Goal: Information Seeking & Learning: Learn about a topic

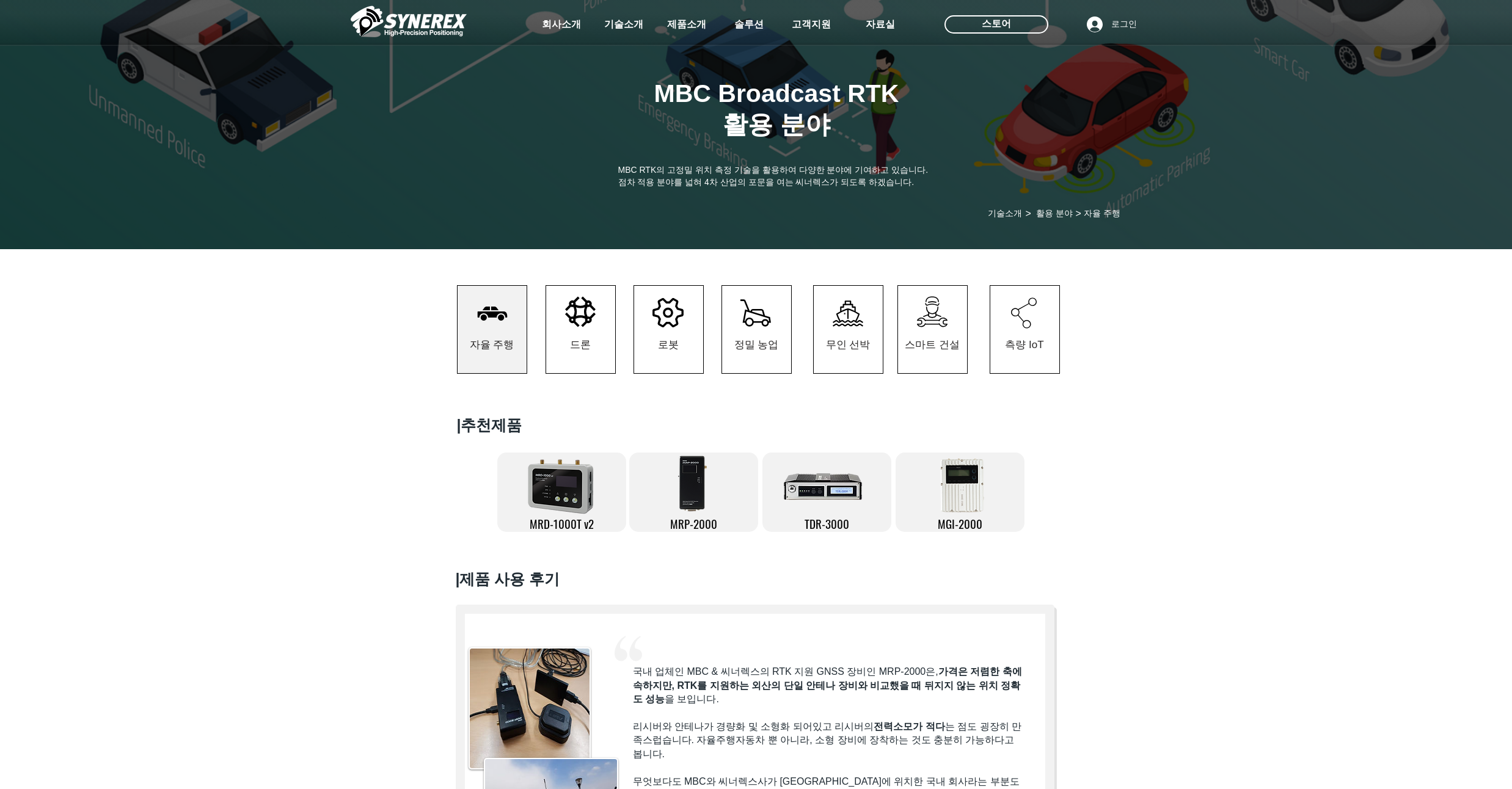
scroll to position [0, 198]
click at [169, 287] on div at bounding box center [756, 321] width 1512 height 145
click at [421, 27] on img at bounding box center [408, 22] width 116 height 37
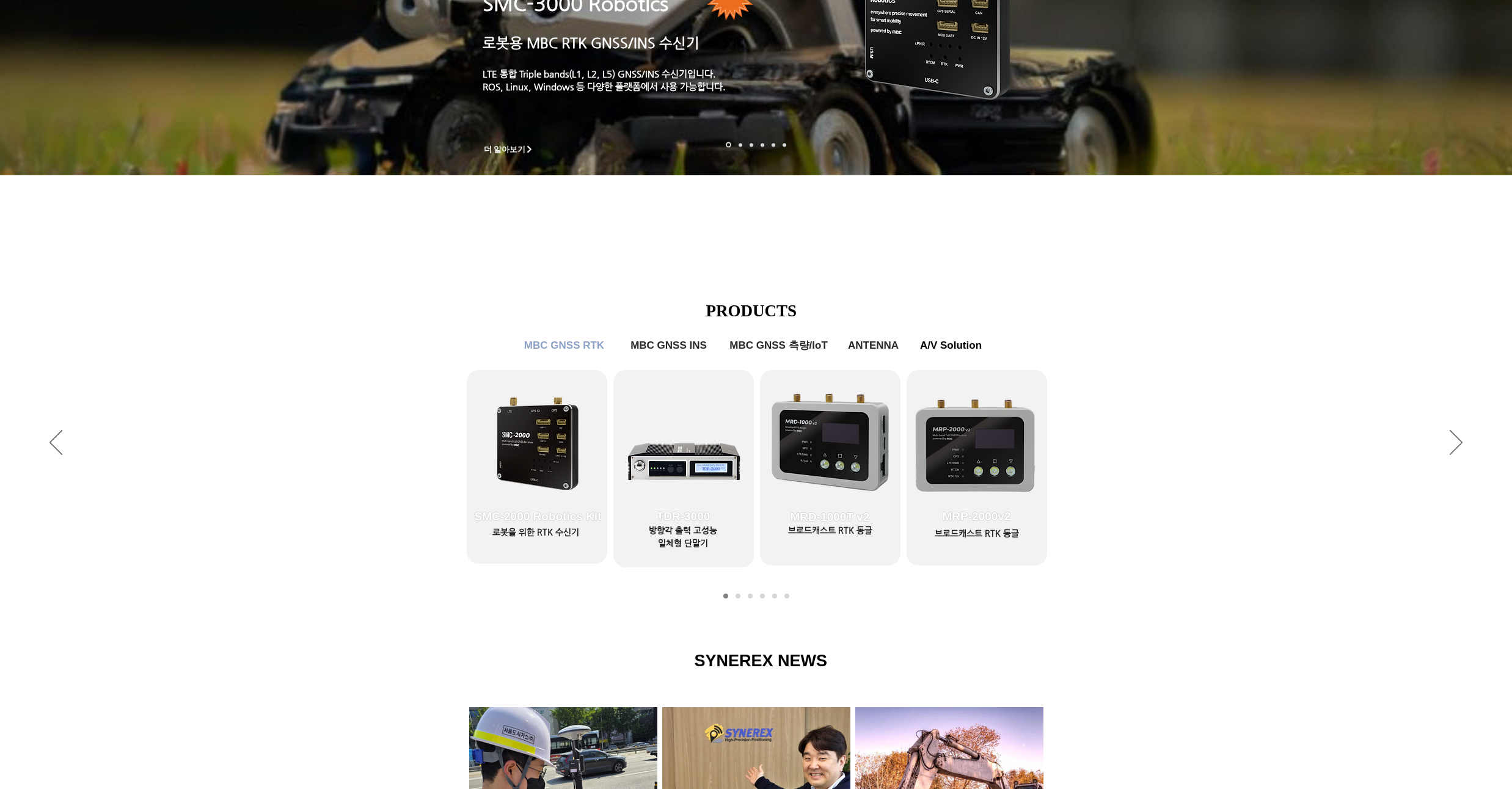
scroll to position [366, 0]
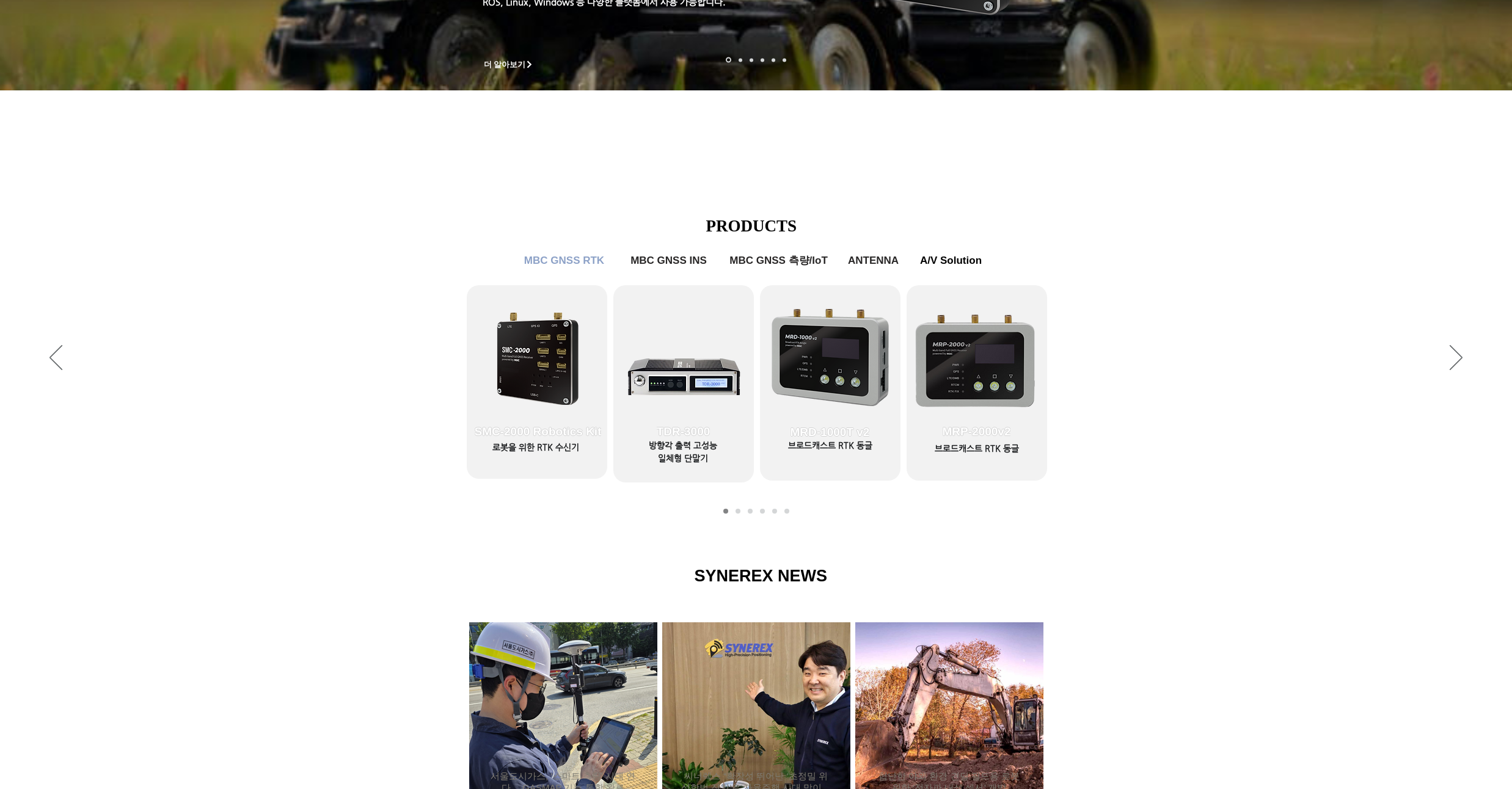
drag, startPoint x: 195, startPoint y: 211, endPoint x: 179, endPoint y: 168, distance: 45.9
click at [179, 168] on div "SMC-3000 Robotics ​​ 로봇용 MBC RTK GNSS/INS 수신기 ​​ LTE 통합 Triple bands(L1, L2, L5…" at bounding box center [756, 432] width 1512 height 1225
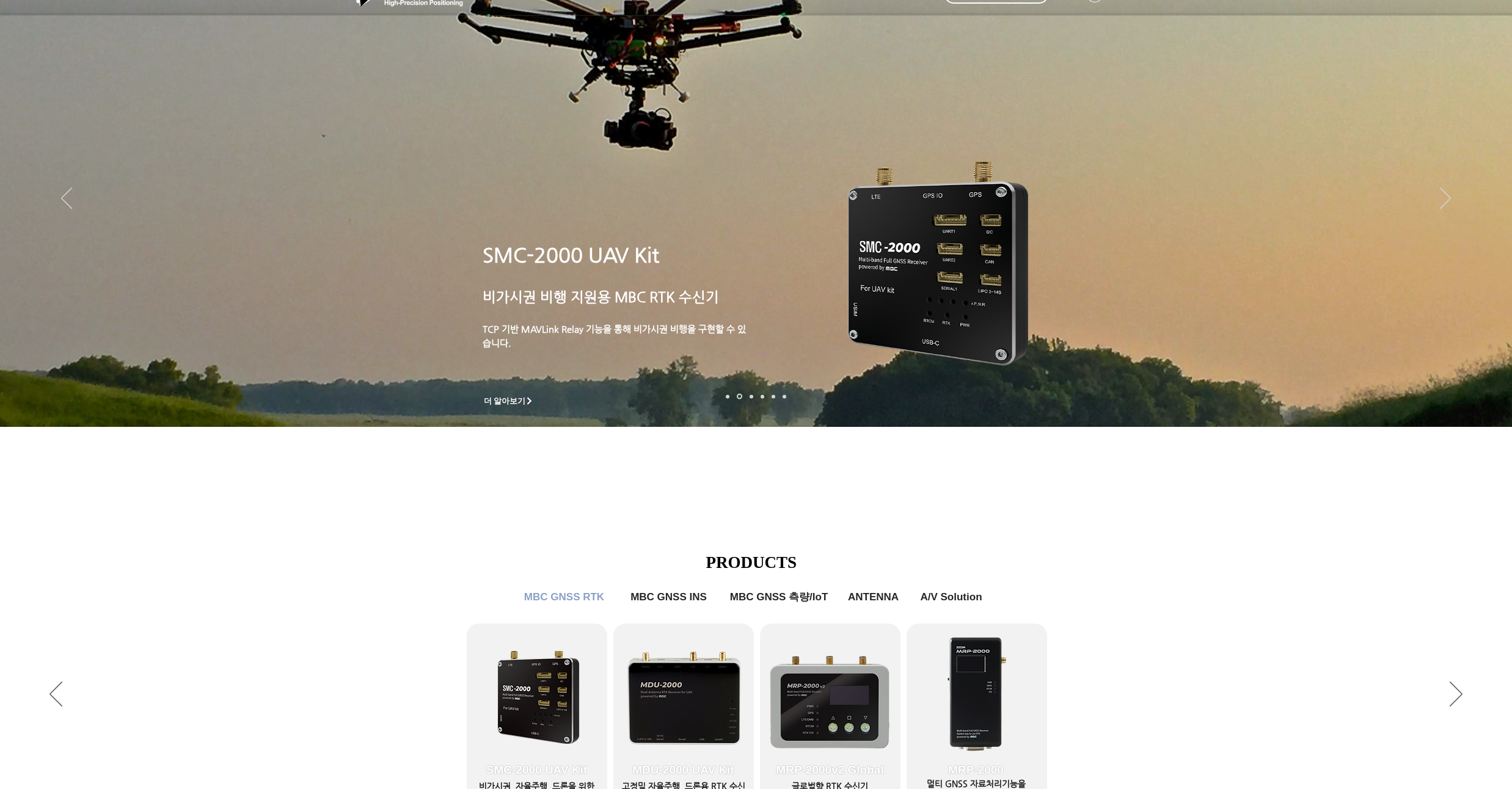
scroll to position [220, 0]
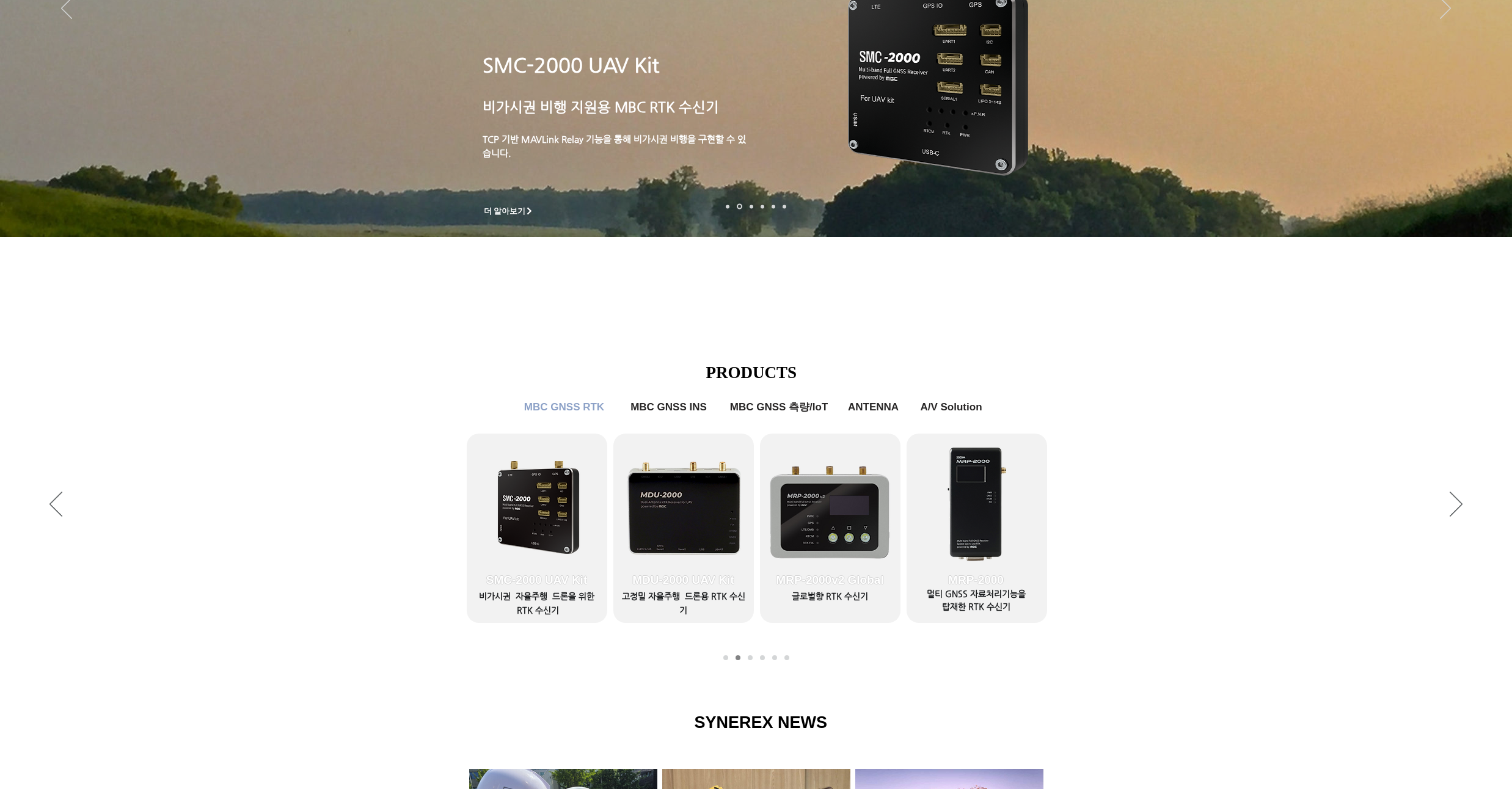
drag, startPoint x: 237, startPoint y: 372, endPoint x: 226, endPoint y: 323, distance: 50.2
click at [226, 323] on div "SMC-2000 UAV Kit ​ 비가시권 비행 지원 용 MBC RTK 수신기 ​ TCP 기반 MAVLink Relay 기능을 통해 비가시권 …" at bounding box center [756, 579] width 1512 height 1225
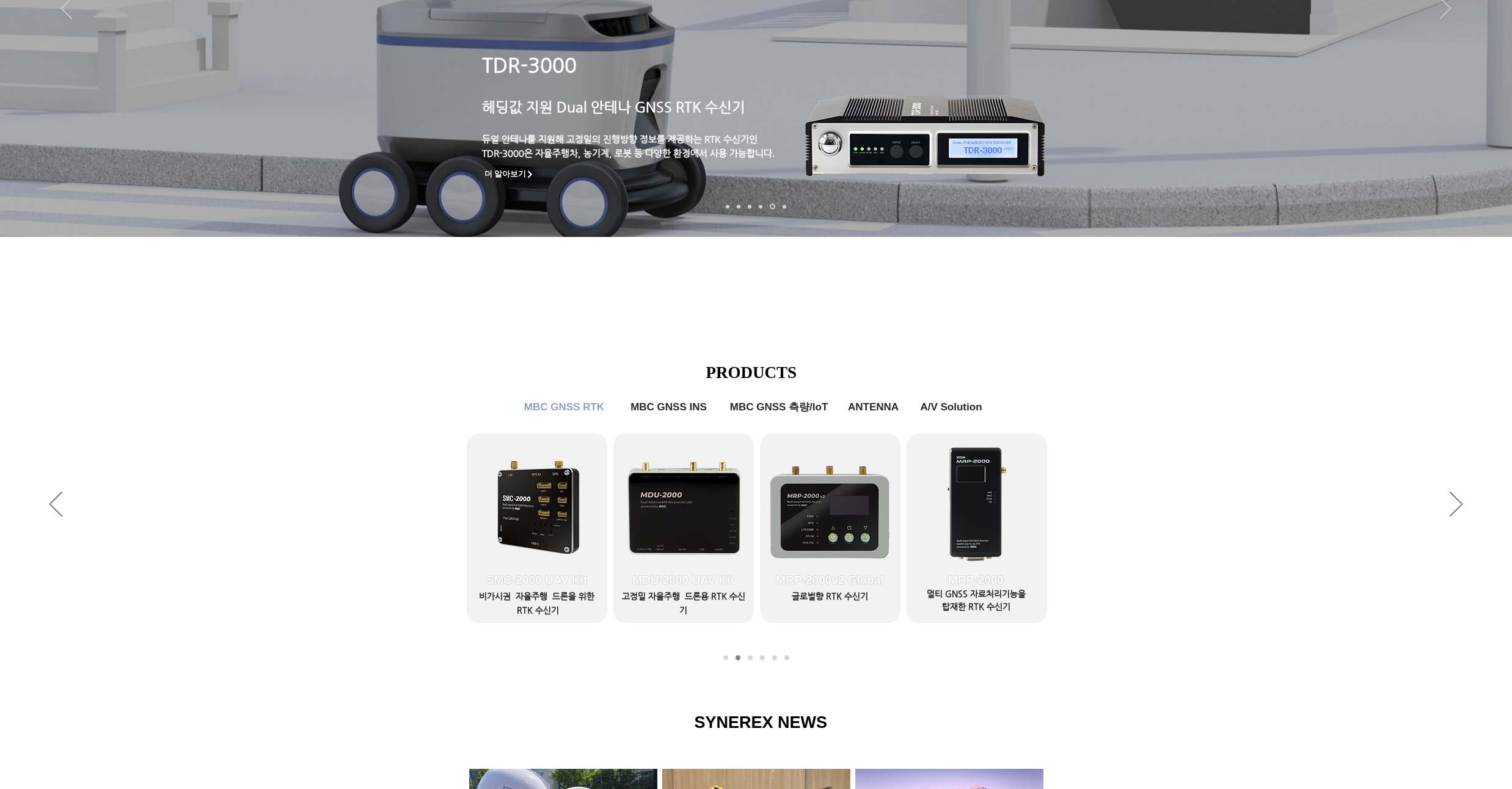
drag, startPoint x: 196, startPoint y: 369, endPoint x: 179, endPoint y: 341, distance: 32.8
click at [180, 341] on div "슬라이드쇼" at bounding box center [756, 504] width 1512 height 336
drag, startPoint x: 162, startPoint y: 353, endPoint x: 162, endPoint y: 335, distance: 18.0
click at [162, 335] on div "TDR-3000 ​ 헤딩값 지원 Dual 안테나 GNSS RTK 수신기 ​ 듀얼 안테나를 지원해 고정밀의 진행방향 정보를 제공하는 RTK 수신…" at bounding box center [756, 579] width 1512 height 1225
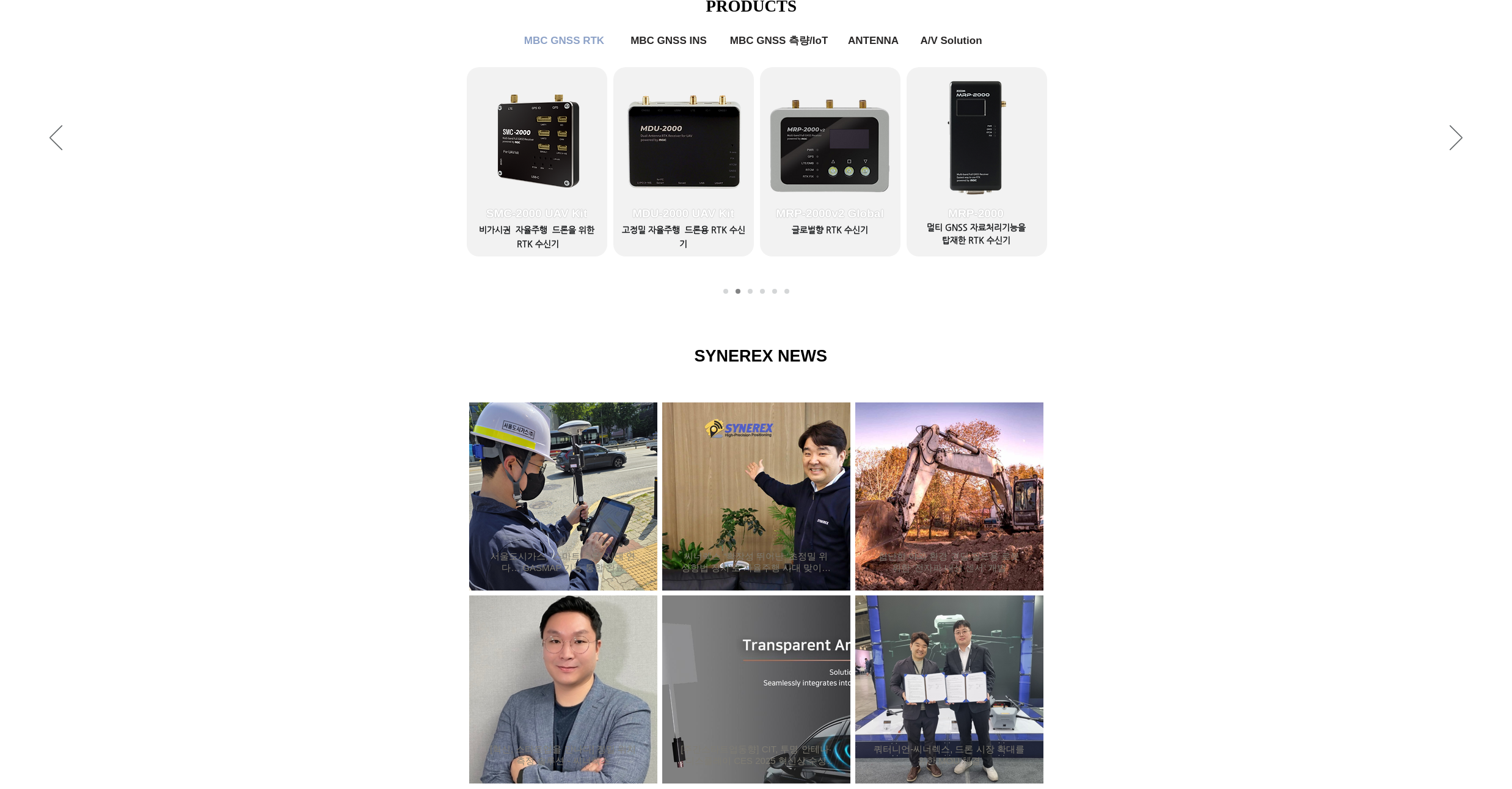
drag, startPoint x: 162, startPoint y: 335, endPoint x: 170, endPoint y: 304, distance: 32.0
click at [170, 304] on div "TDR-3000 ​ 헤딩값 지원 Dual 안테나 GNSS RTK 수신기 ​ 듀얼 안테나를 지원해 고정밀의 진행방향 정보를 제공하는 RTK 수신…" at bounding box center [756, 213] width 1512 height 1225
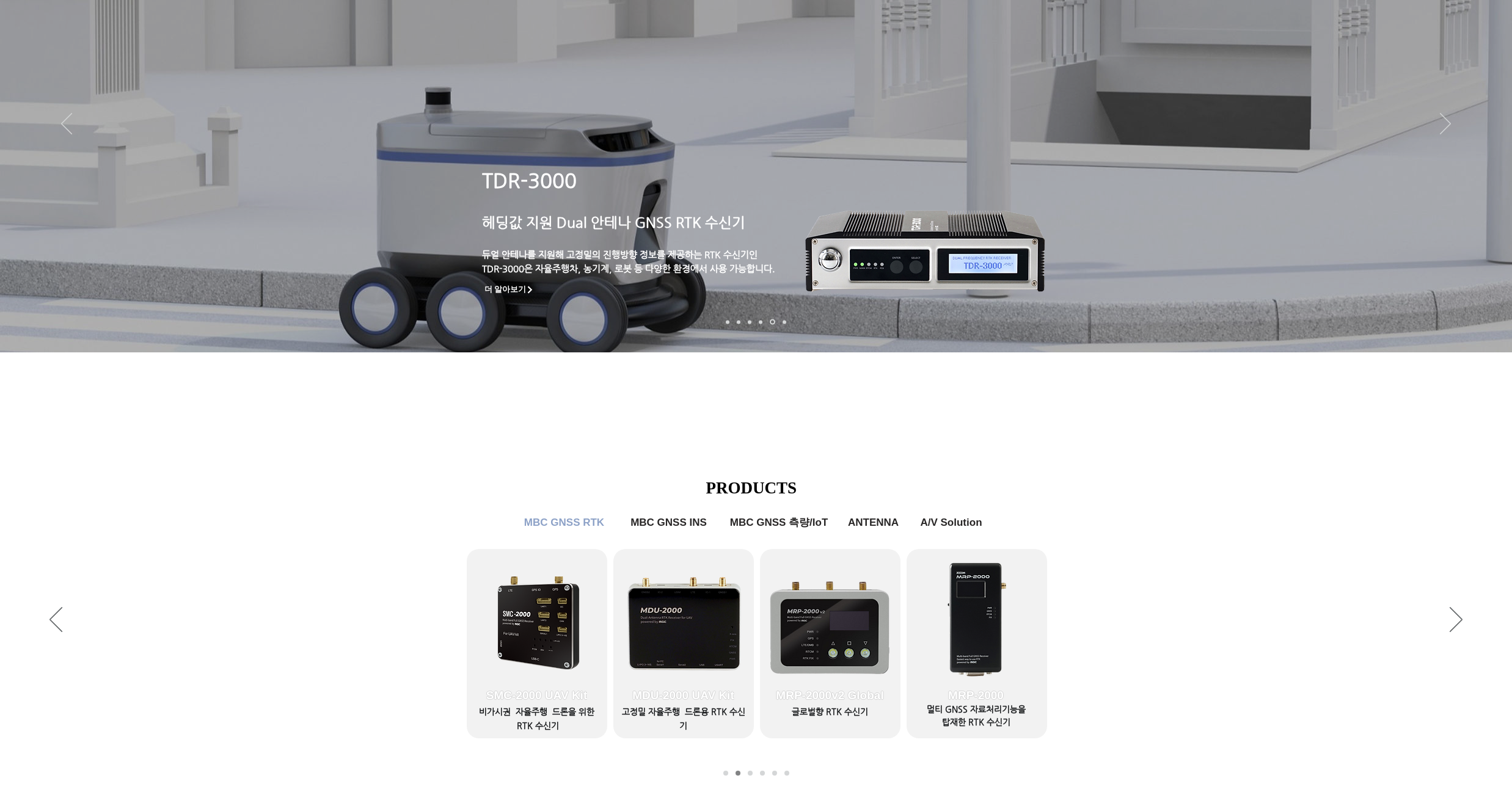
scroll to position [0, 0]
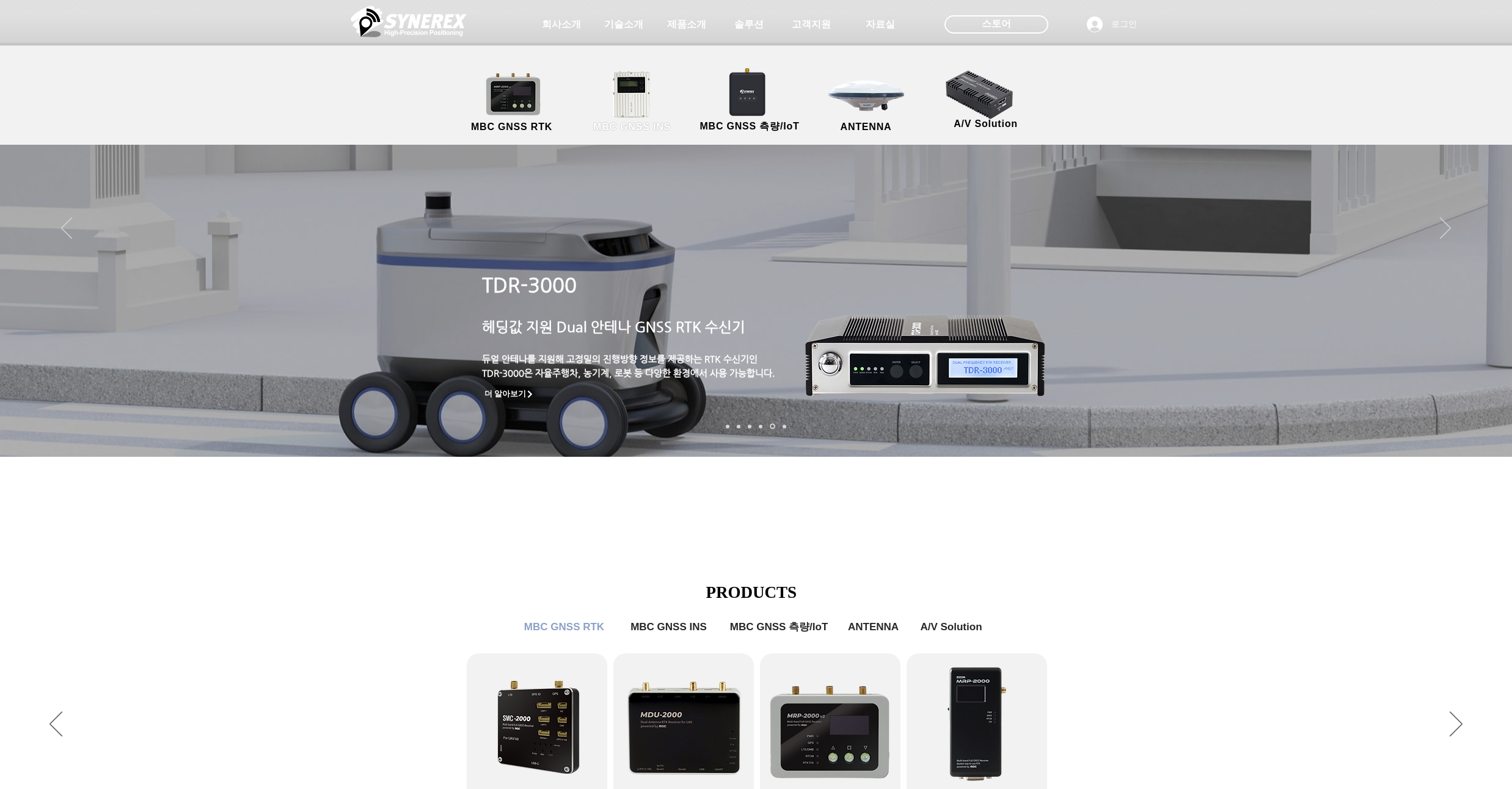
click at [642, 90] on link "MBC GNSS INS" at bounding box center [632, 102] width 110 height 64
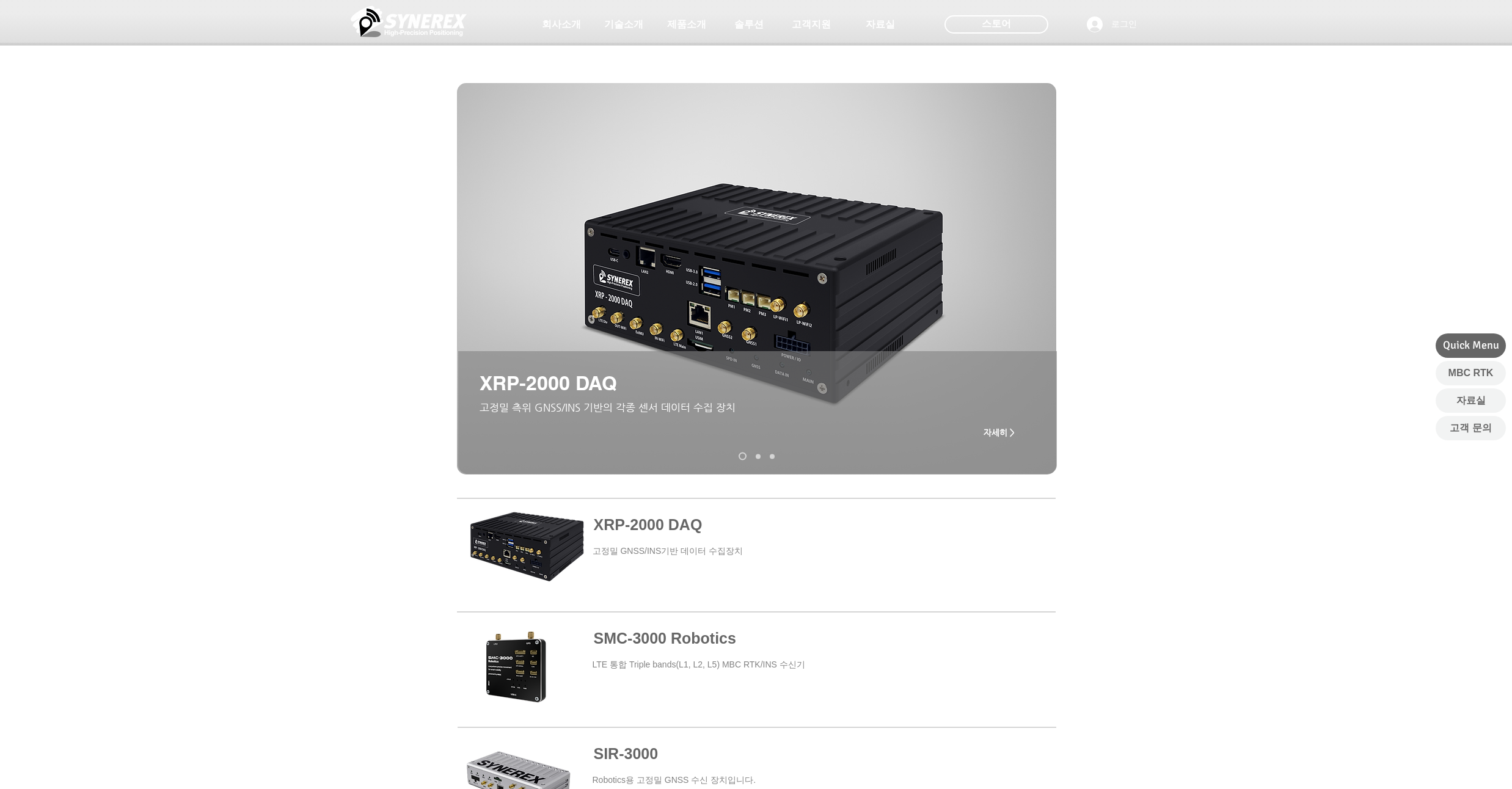
drag, startPoint x: 173, startPoint y: 292, endPoint x: 162, endPoint y: 247, distance: 46.3
click at [162, 247] on div "main content" at bounding box center [756, 340] width 1512 height 307
drag, startPoint x: 162, startPoint y: 247, endPoint x: 163, endPoint y: 226, distance: 21.0
click at [163, 226] on div "main content" at bounding box center [756, 340] width 1512 height 307
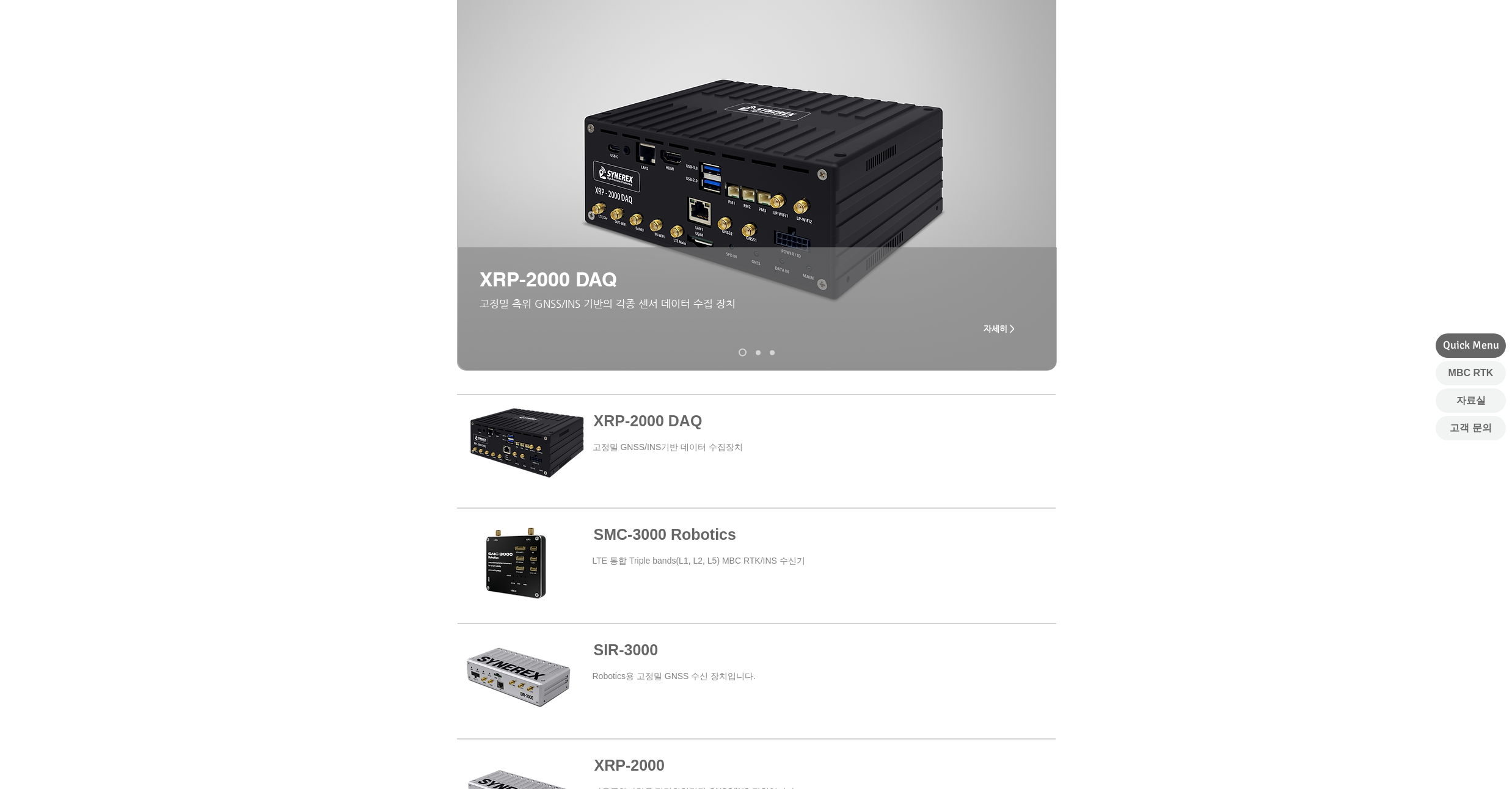
scroll to position [220, 0]
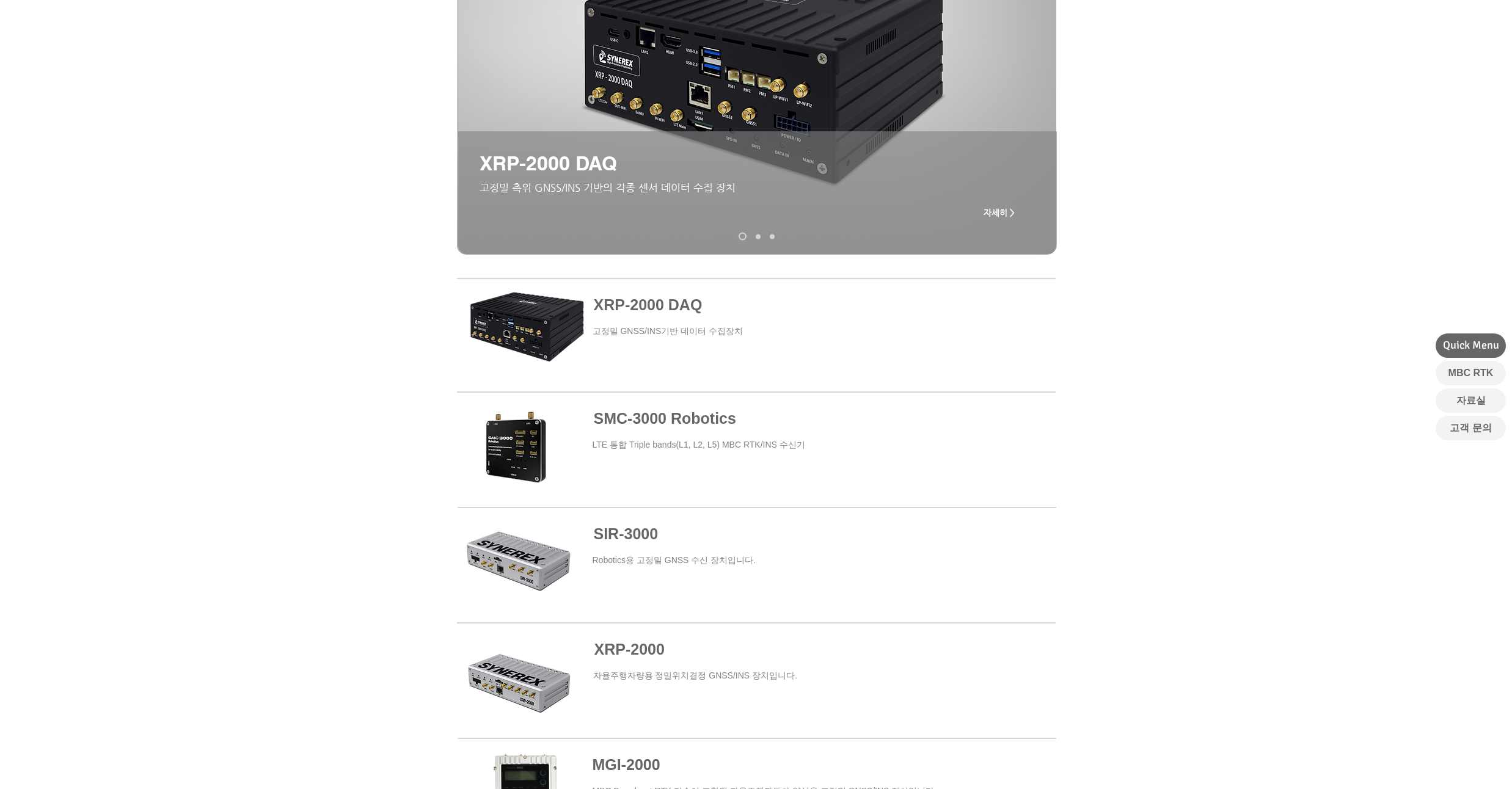
drag, startPoint x: 163, startPoint y: 226, endPoint x: 162, endPoint y: 210, distance: 16.0
click at [162, 210] on div "main content" at bounding box center [756, 120] width 1512 height 307
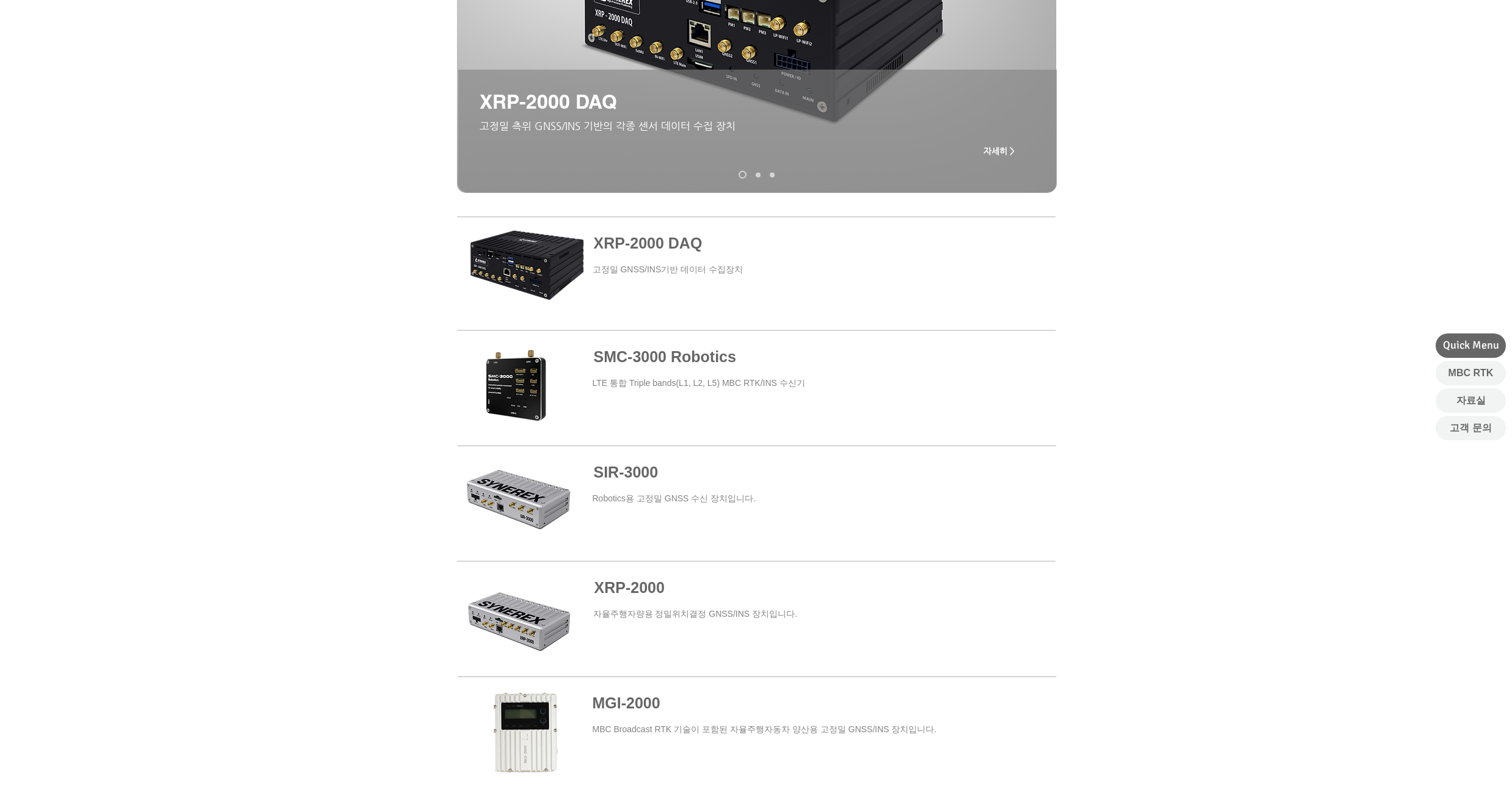
scroll to position [366, 0]
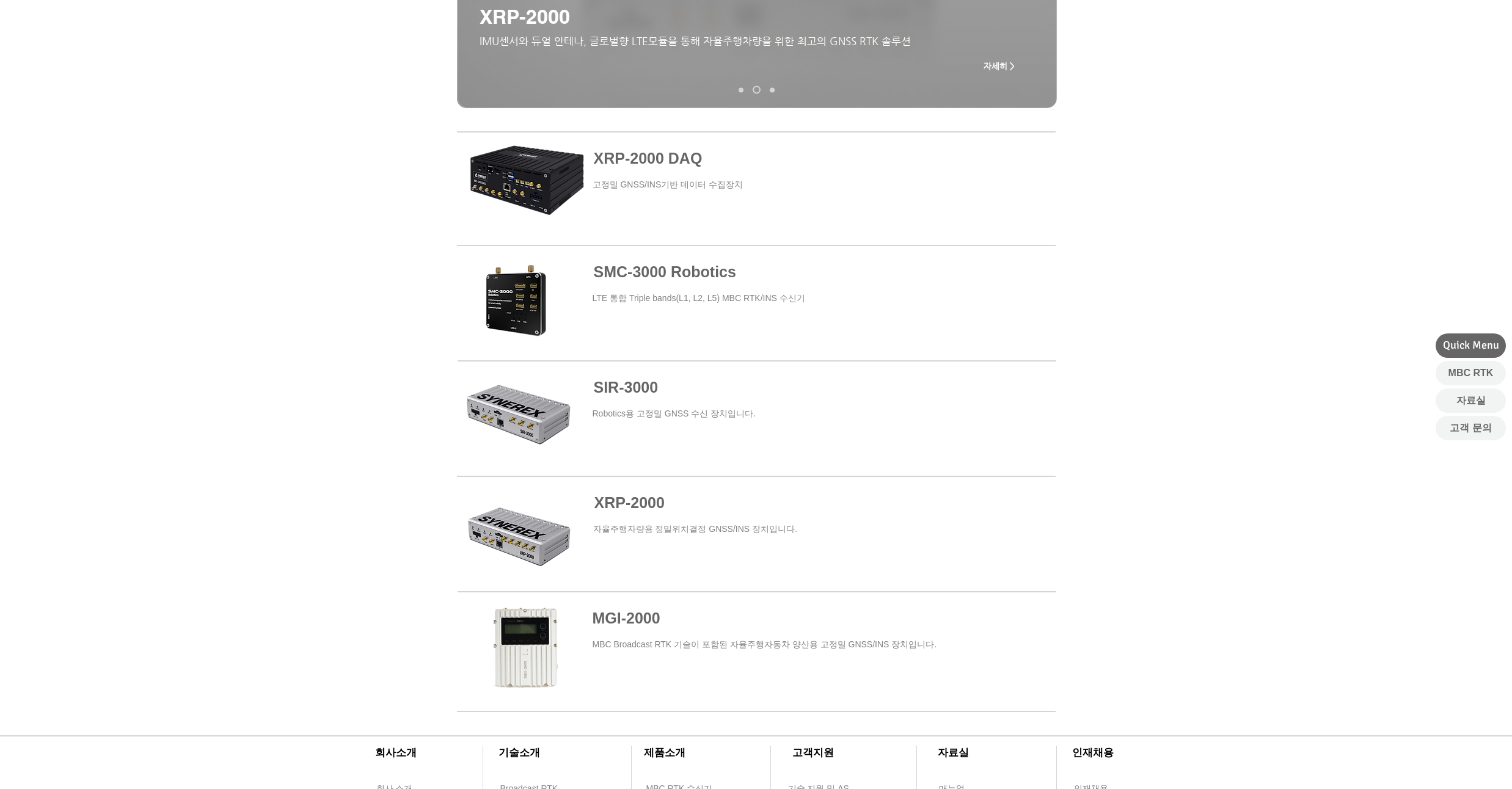
drag, startPoint x: 180, startPoint y: 233, endPoint x: 178, endPoint y: 206, distance: 27.1
click at [178, 206] on div at bounding box center [756, 420] width 1512 height 586
drag, startPoint x: 160, startPoint y: 250, endPoint x: 164, endPoint y: 220, distance: 30.3
click at [164, 220] on div at bounding box center [756, 420] width 1512 height 586
drag, startPoint x: 170, startPoint y: 238, endPoint x: 170, endPoint y: 223, distance: 15.0
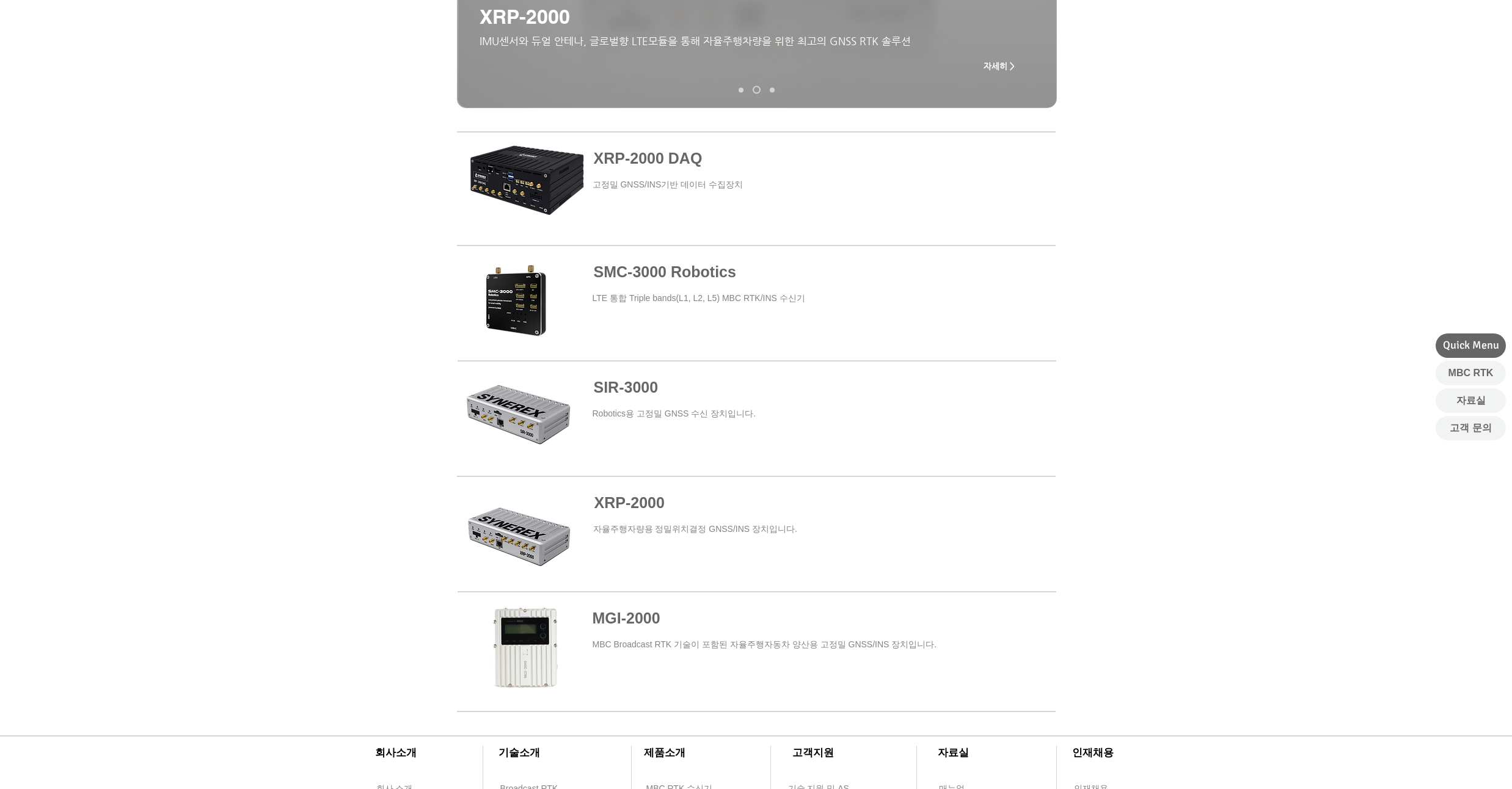
click at [170, 223] on div at bounding box center [756, 420] width 1512 height 586
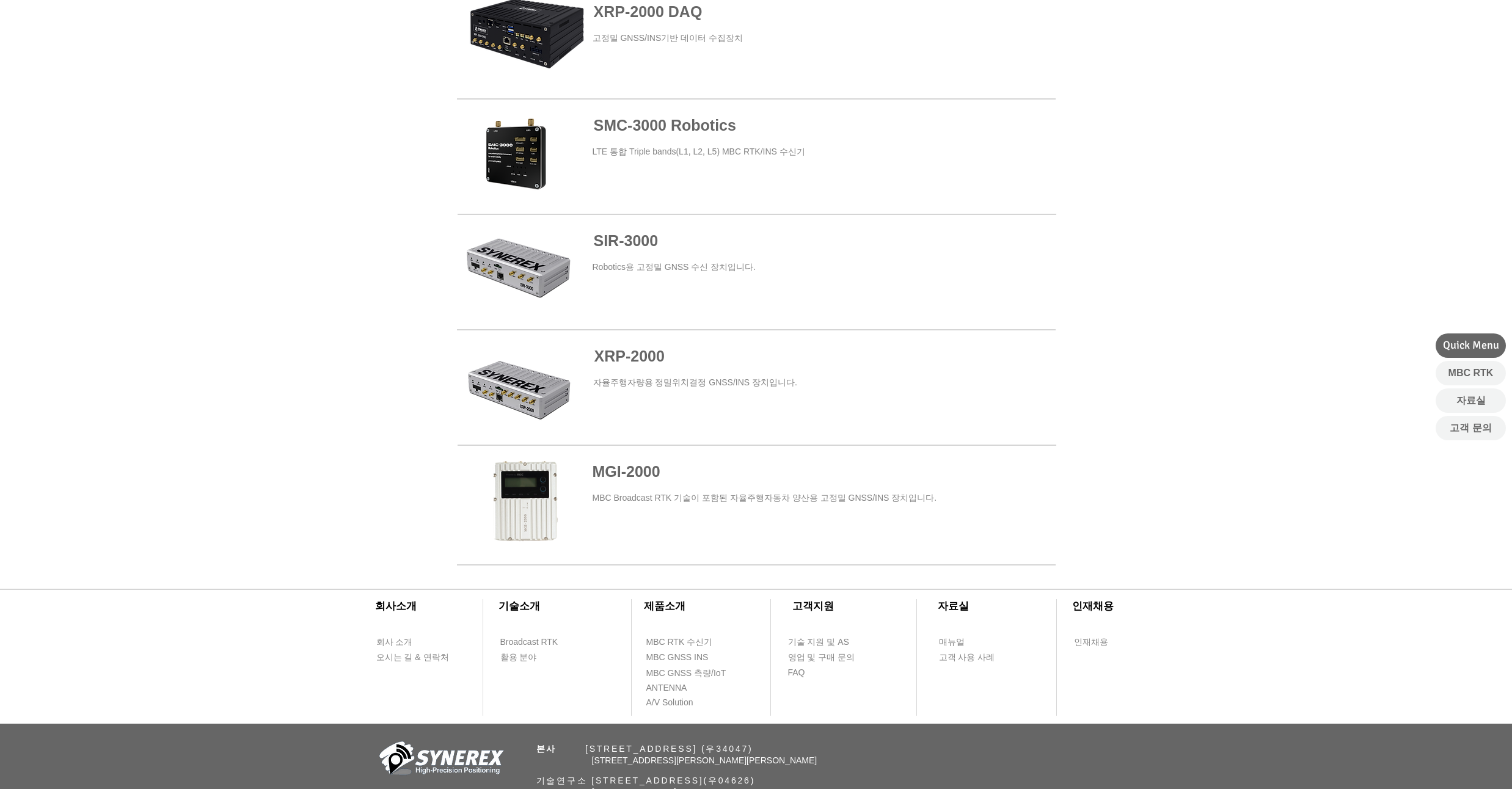
scroll to position [611, 0]
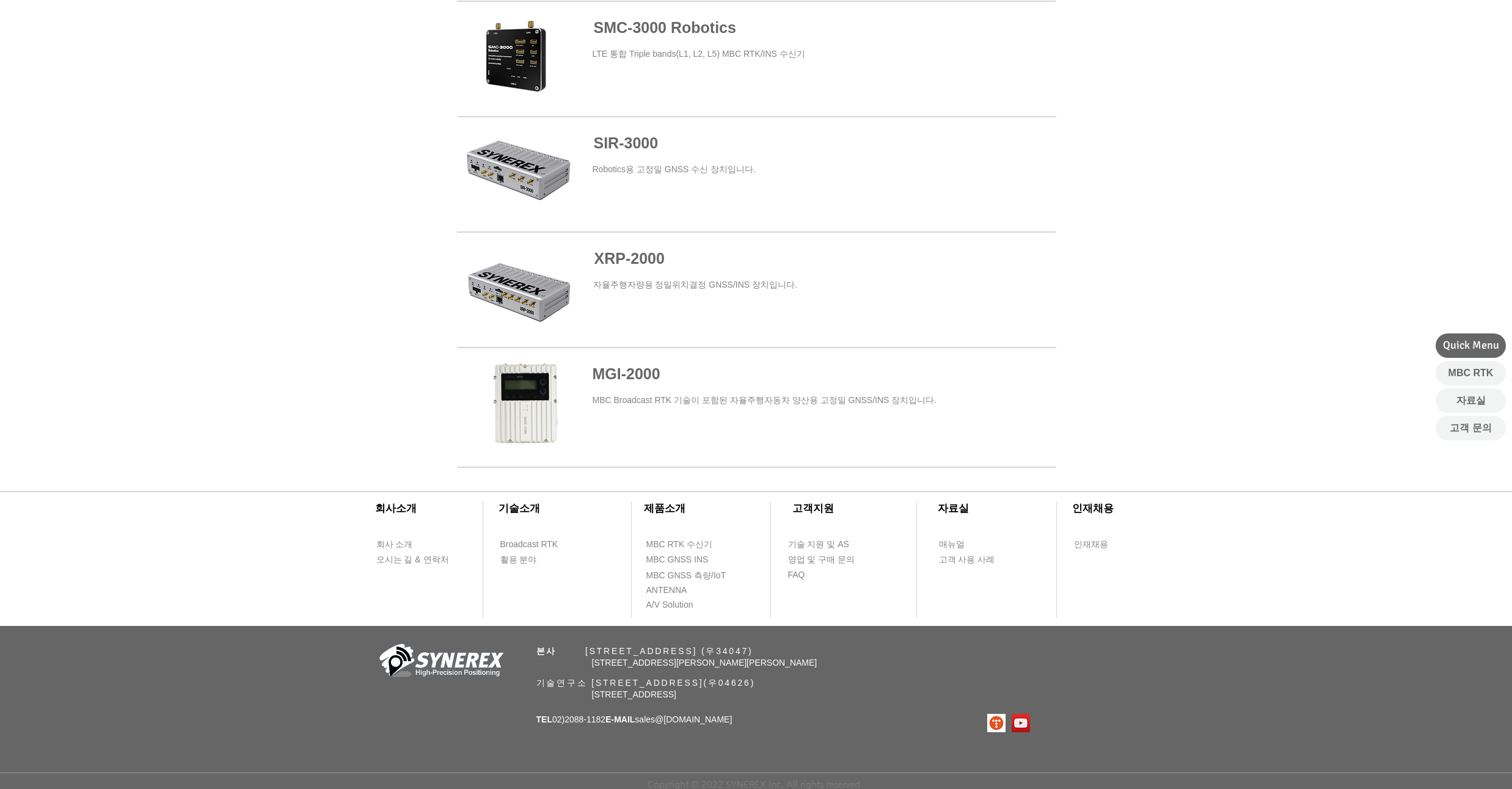
drag, startPoint x: 170, startPoint y: 223, endPoint x: 177, endPoint y: 202, distance: 22.1
click at [177, 202] on div at bounding box center [756, 176] width 1512 height 586
drag, startPoint x: 155, startPoint y: 195, endPoint x: 158, endPoint y: 169, distance: 26.2
click at [158, 169] on div at bounding box center [756, 176] width 1512 height 586
drag, startPoint x: 159, startPoint y: 155, endPoint x: 161, endPoint y: 131, distance: 24.1
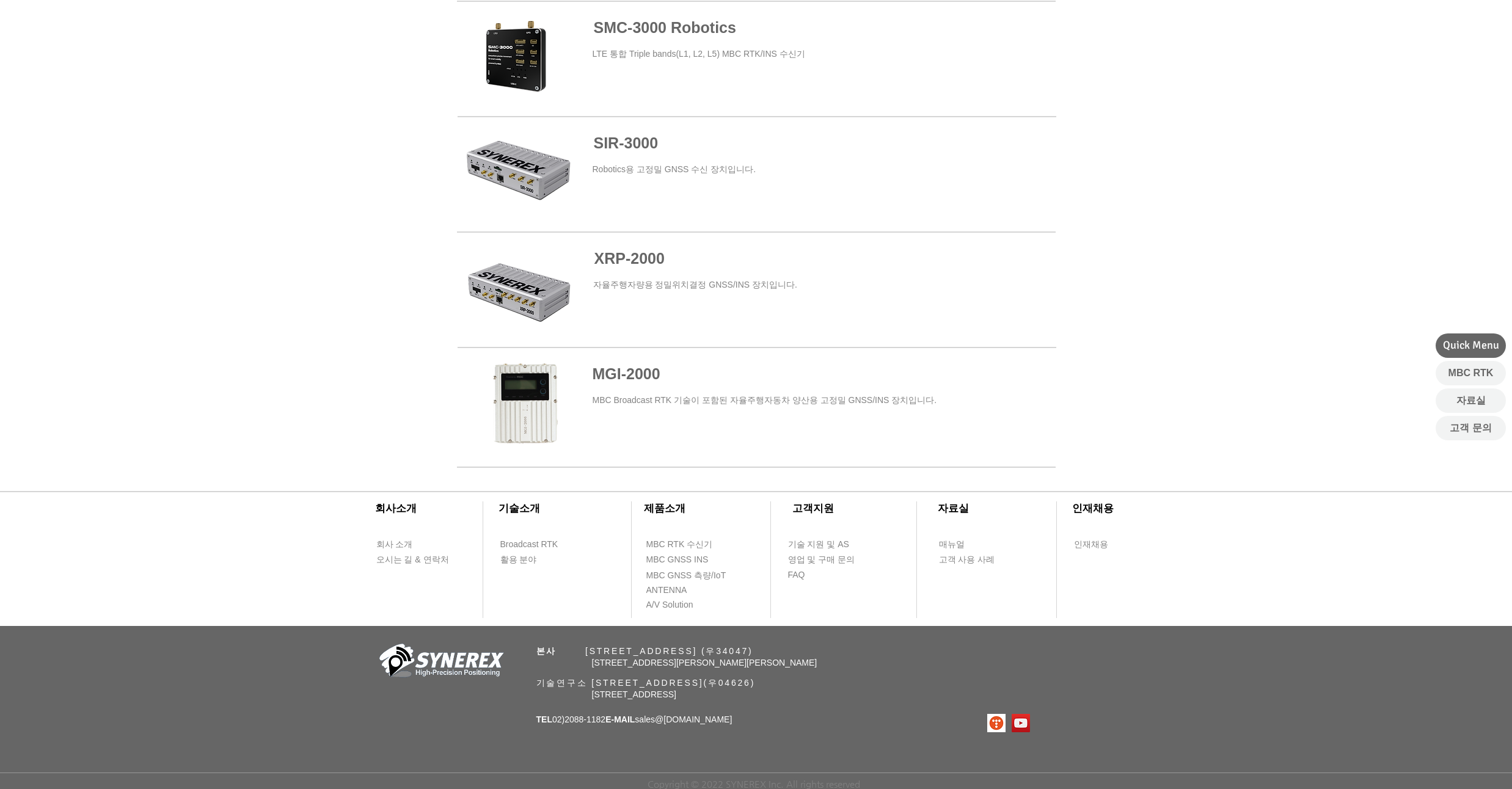
click at [161, 131] on div at bounding box center [756, 176] width 1512 height 586
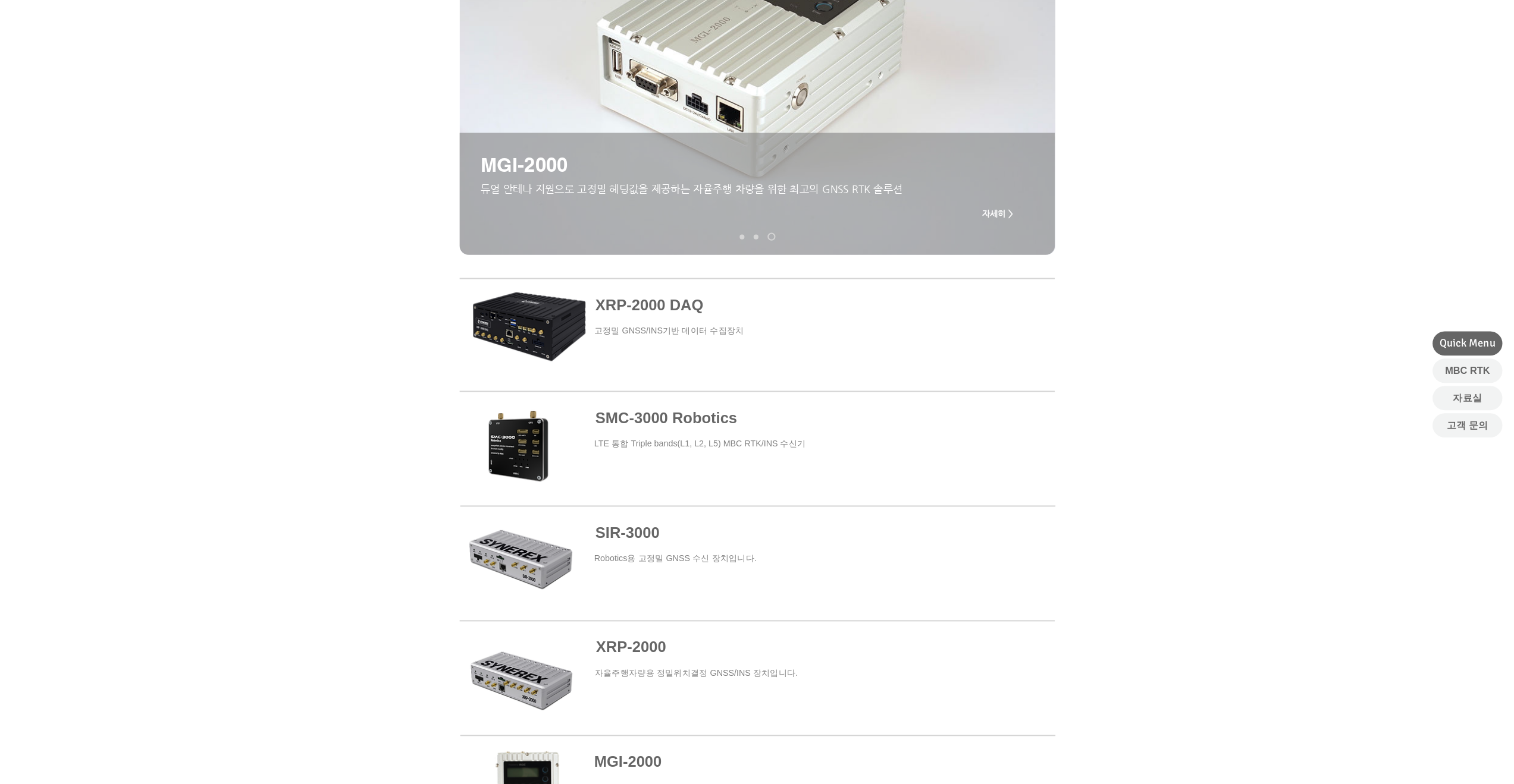
scroll to position [0, 0]
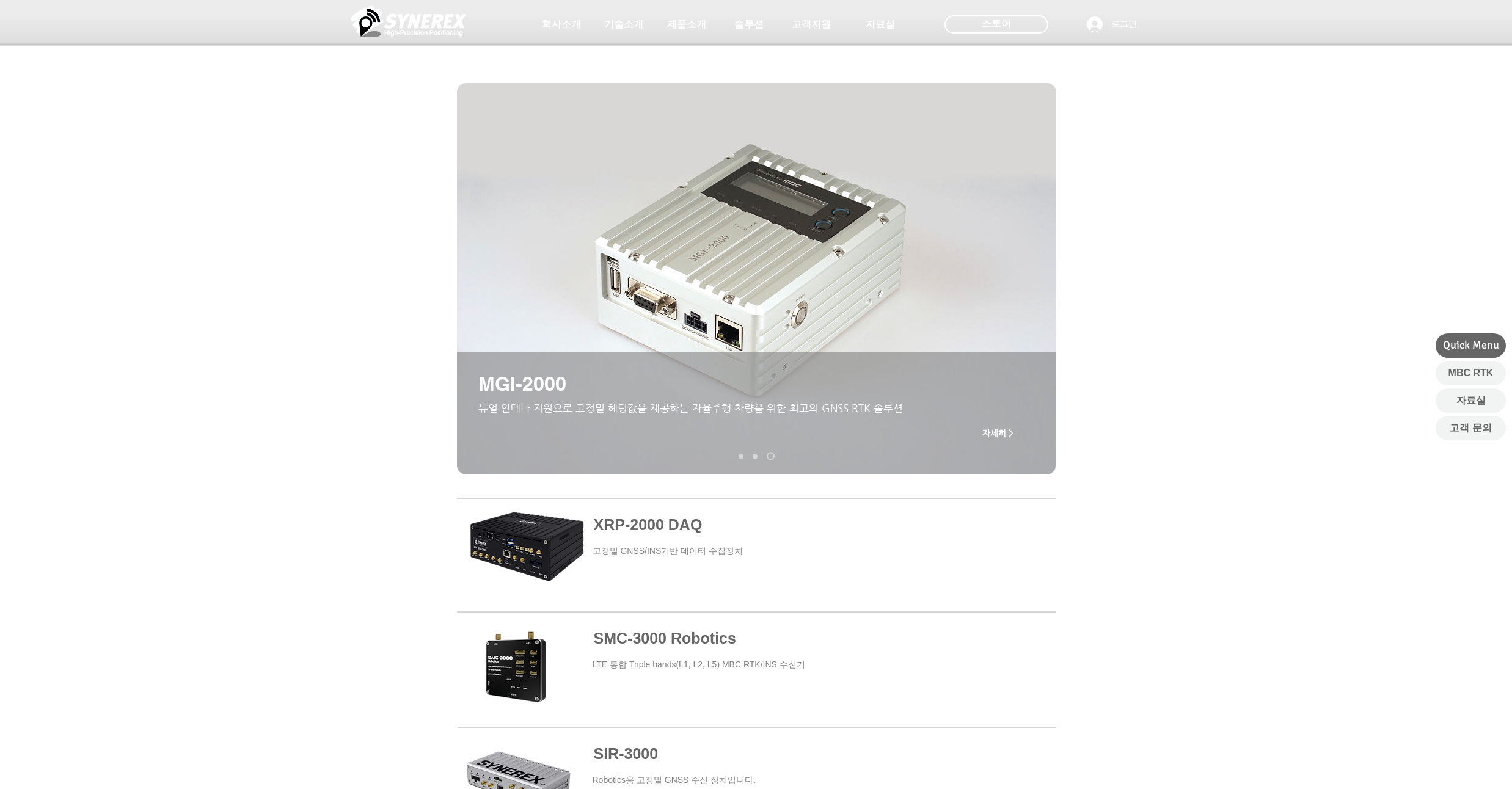
drag, startPoint x: 144, startPoint y: 157, endPoint x: 145, endPoint y: 130, distance: 27.0
click at [145, 130] on div at bounding box center [756, 90] width 1512 height 181
